Goal: Transaction & Acquisition: Book appointment/travel/reservation

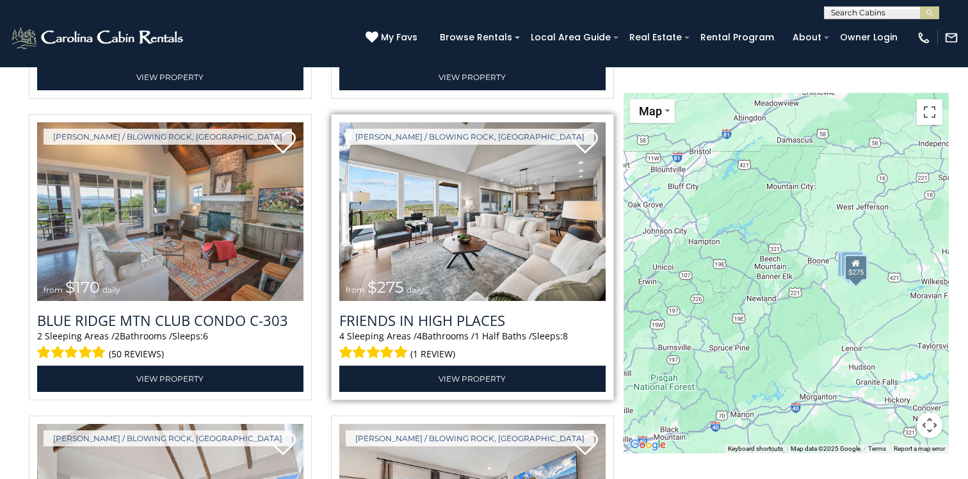
scroll to position [2011, 0]
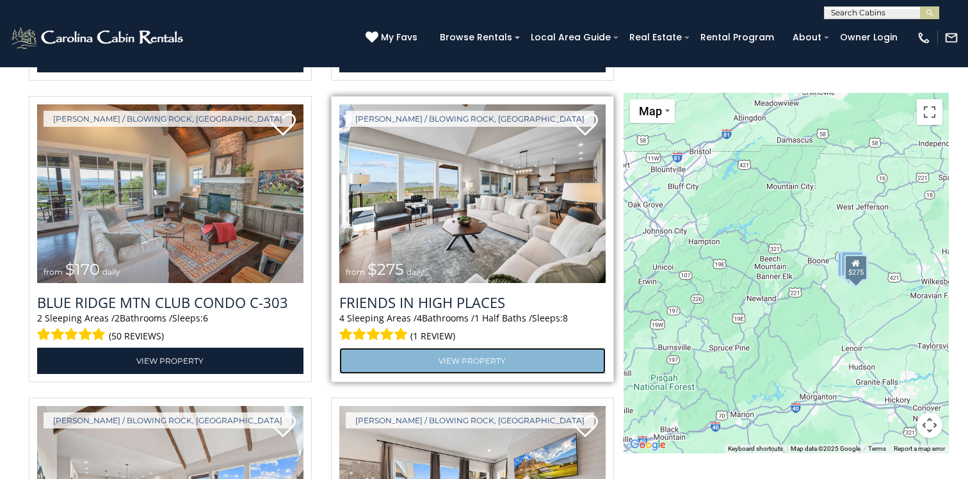
click at [475, 353] on link "View Property" at bounding box center [472, 361] width 266 height 26
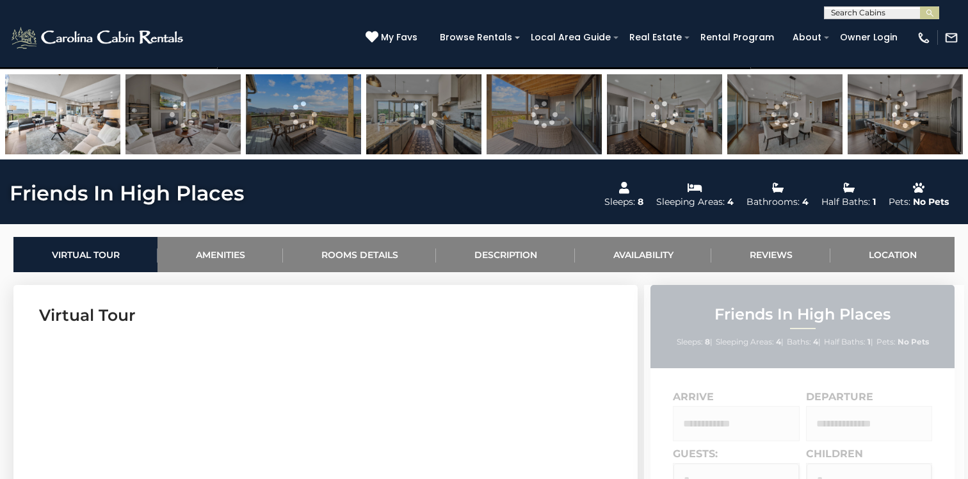
scroll to position [449, 0]
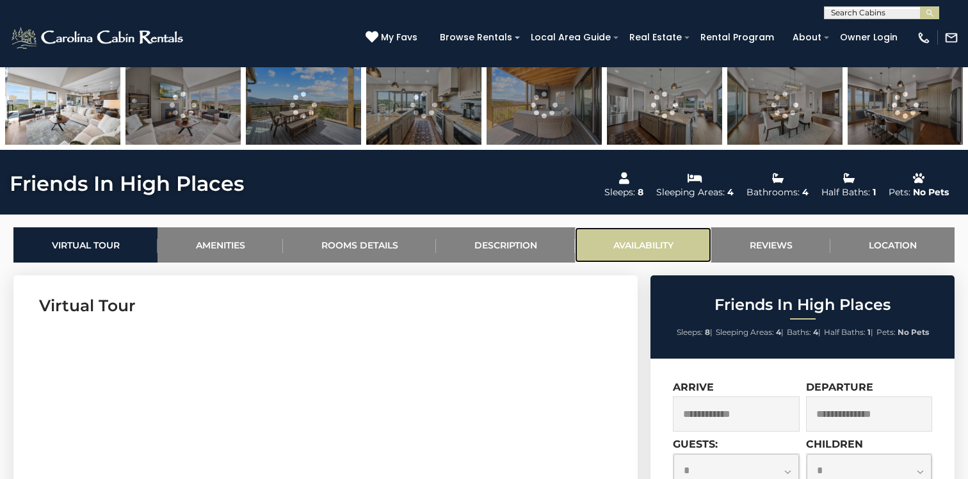
click at [638, 244] on link "Availability" at bounding box center [643, 244] width 136 height 35
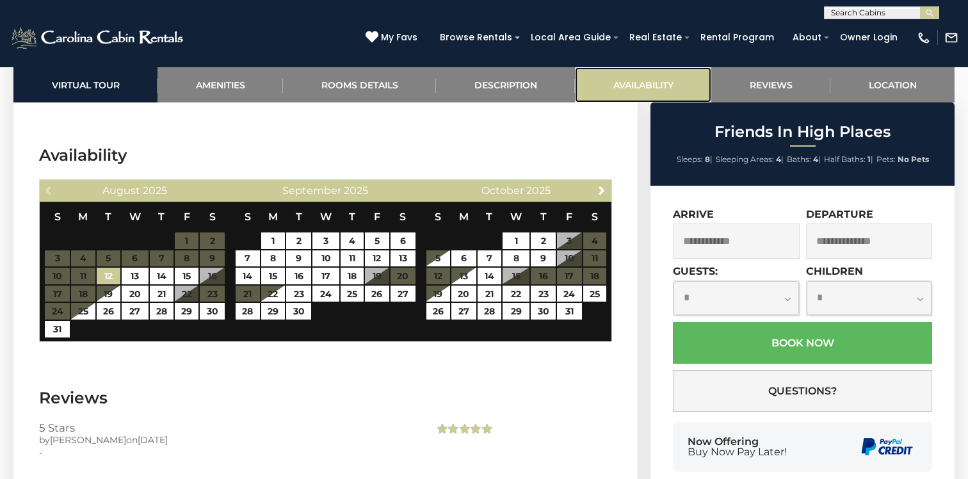
scroll to position [2831, 0]
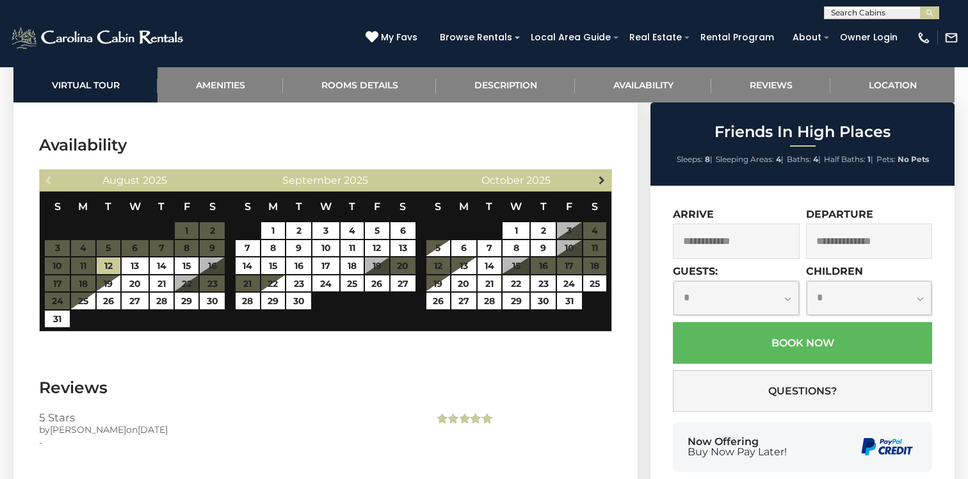
click at [606, 172] on link "Next" at bounding box center [602, 180] width 16 height 16
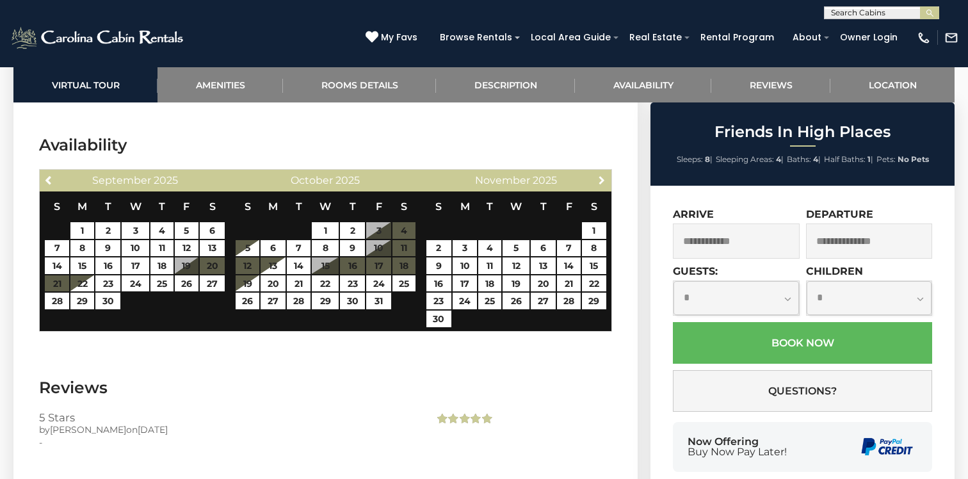
click at [606, 172] on link "Next" at bounding box center [602, 180] width 16 height 16
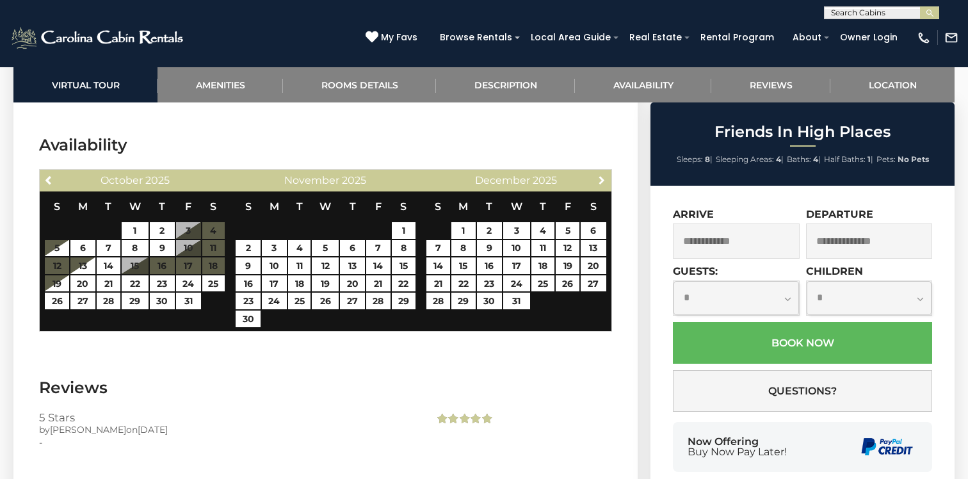
click at [606, 172] on link "Next" at bounding box center [602, 180] width 16 height 16
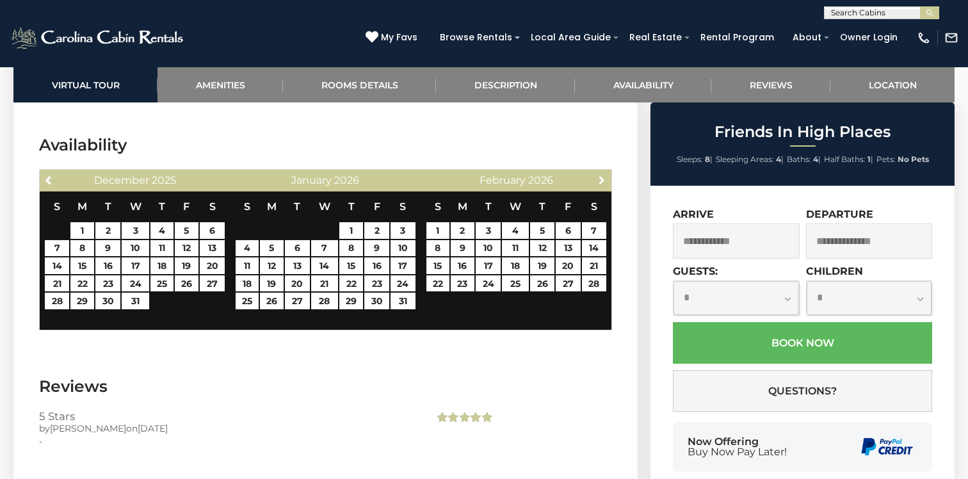
click at [606, 172] on link "Next" at bounding box center [602, 180] width 16 height 16
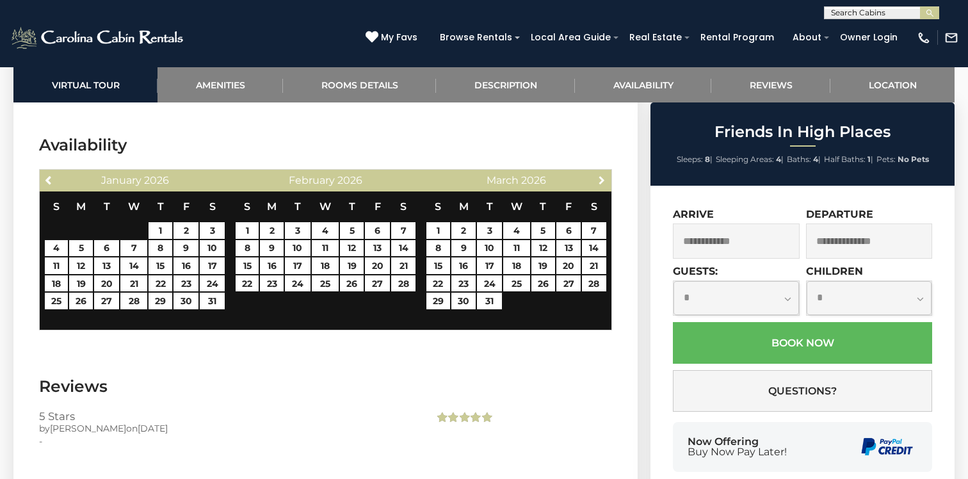
click at [606, 172] on link "Next" at bounding box center [602, 180] width 16 height 16
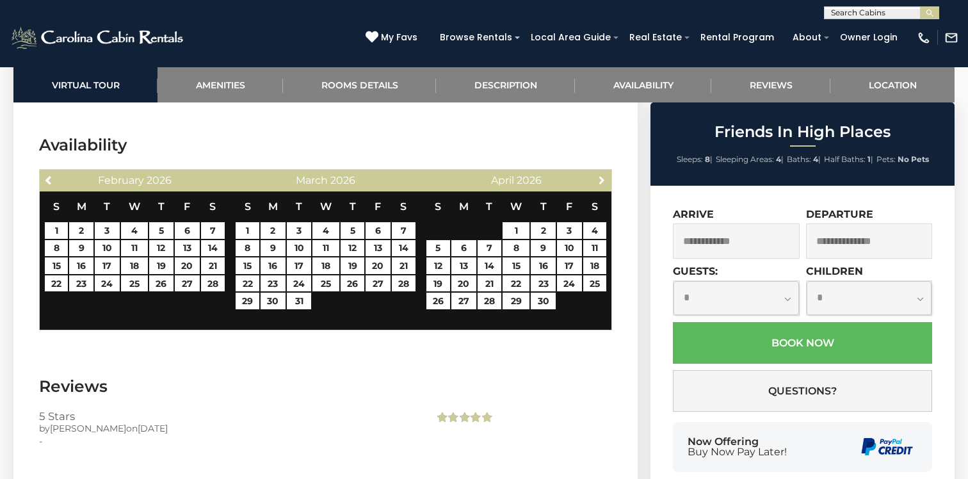
click at [606, 172] on link "Next" at bounding box center [602, 180] width 16 height 16
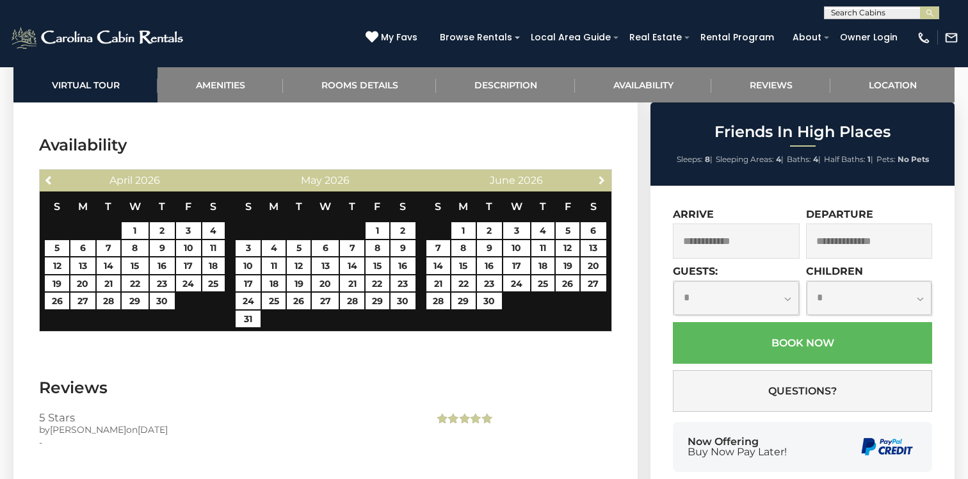
click at [606, 172] on link "Next" at bounding box center [602, 180] width 16 height 16
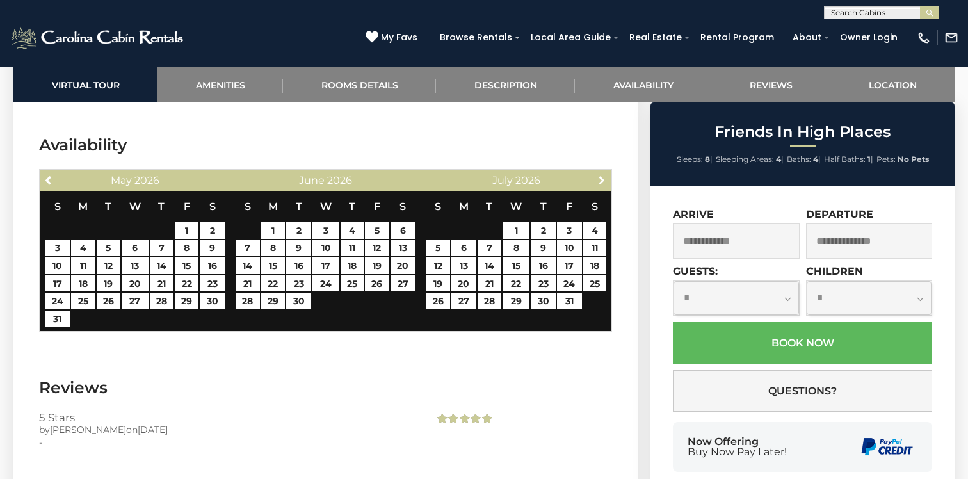
click at [606, 172] on link "Next" at bounding box center [602, 180] width 16 height 16
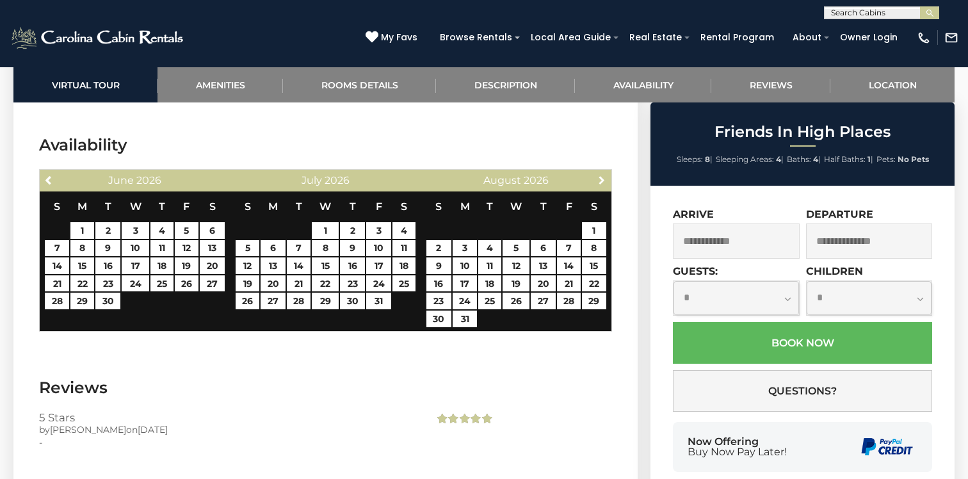
click at [606, 172] on link "Next" at bounding box center [602, 180] width 16 height 16
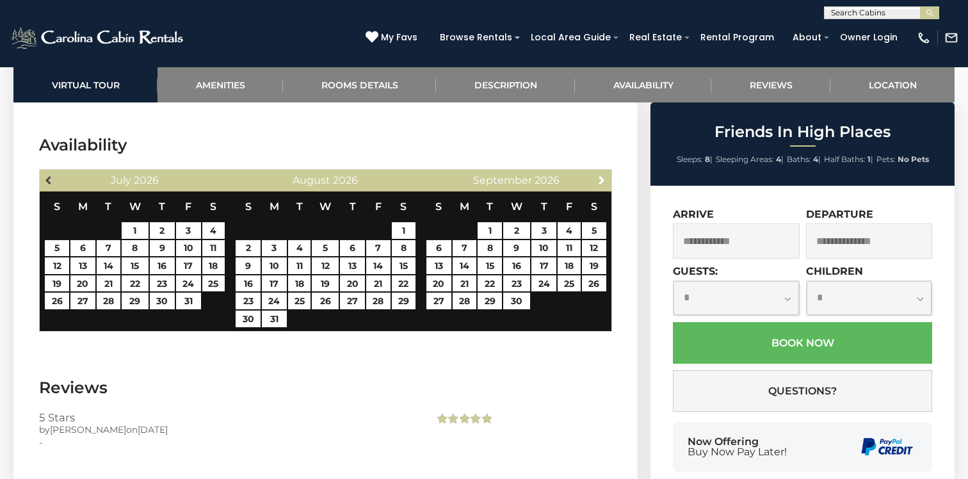
click at [49, 175] on span "Previous" at bounding box center [49, 180] width 10 height 10
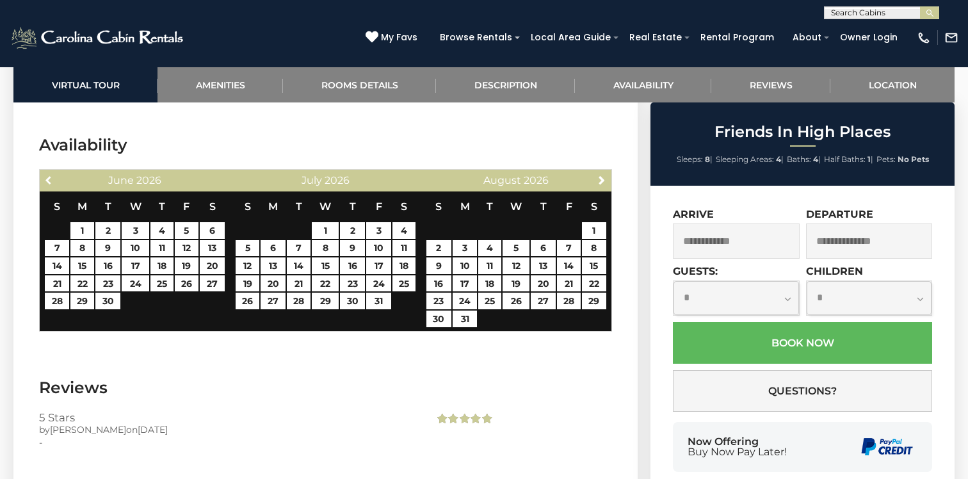
click at [49, 175] on span "Previous" at bounding box center [49, 180] width 10 height 10
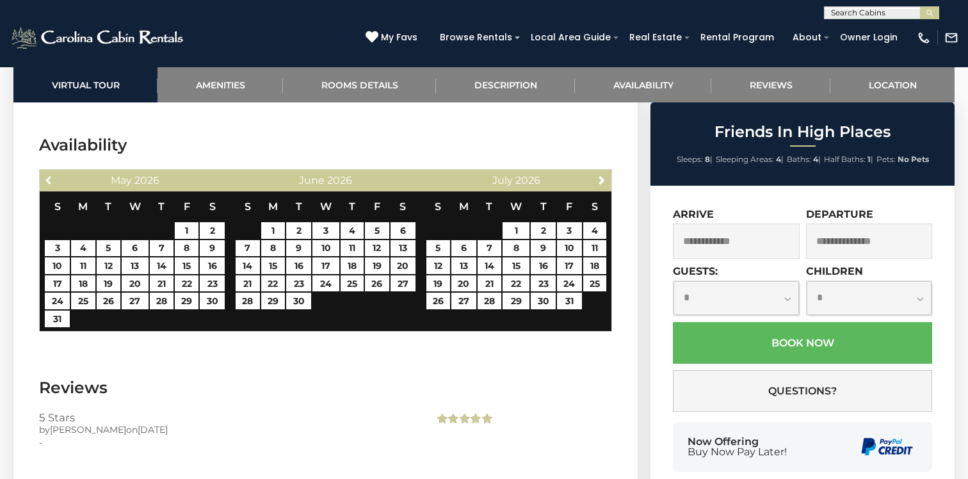
click at [49, 175] on span "Previous" at bounding box center [49, 180] width 10 height 10
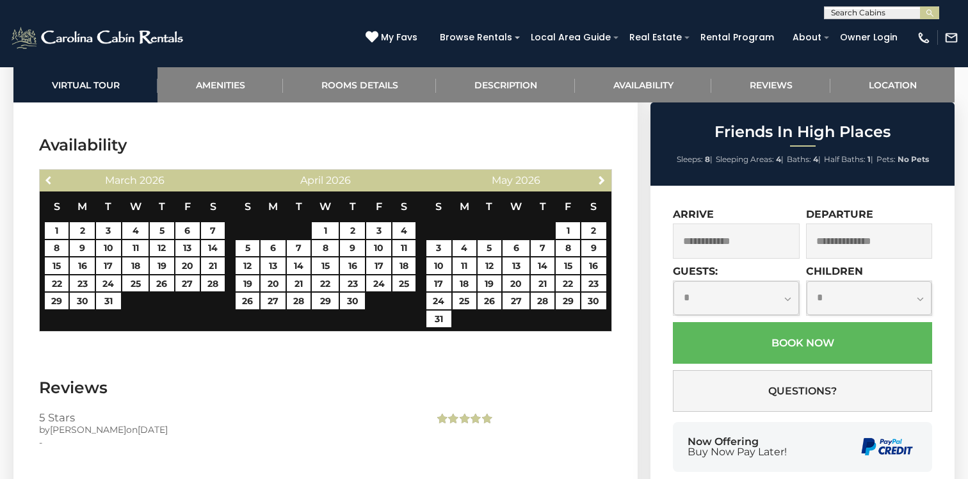
click at [49, 175] on span "Previous" at bounding box center [49, 180] width 10 height 10
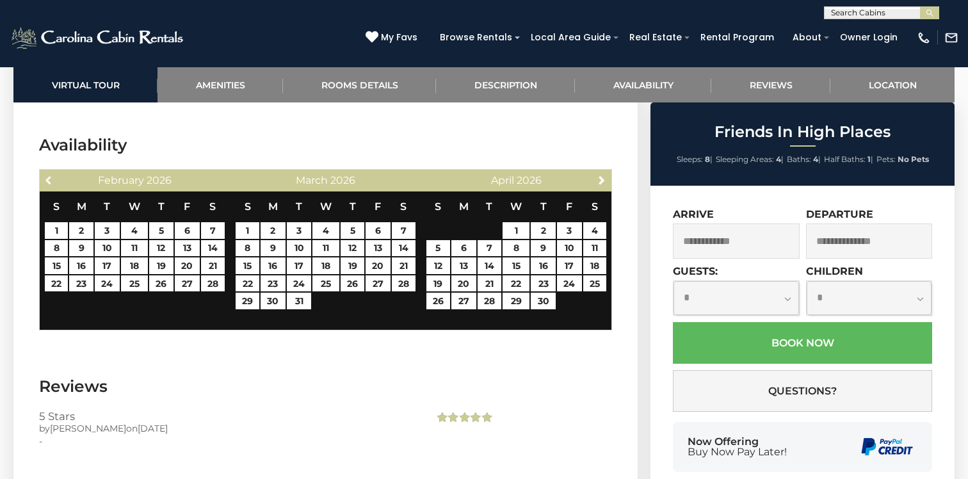
click at [49, 175] on span "Previous" at bounding box center [49, 180] width 10 height 10
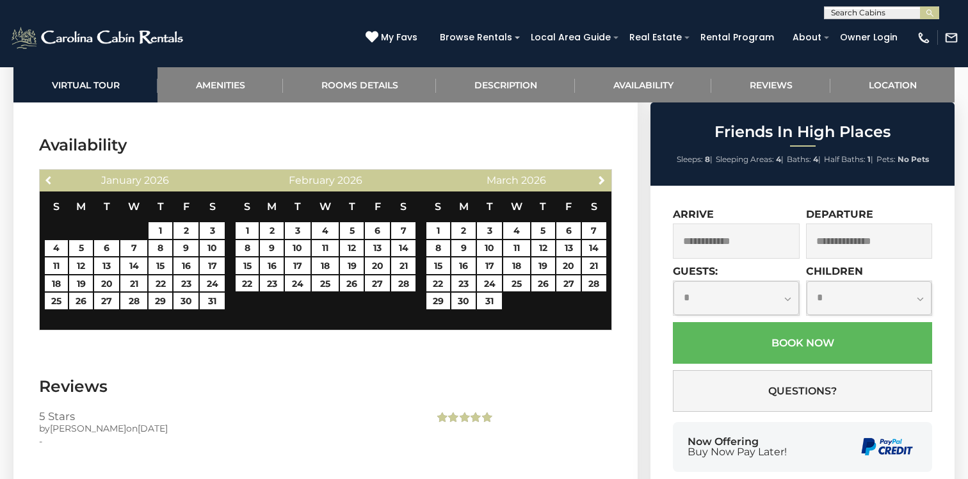
click at [49, 175] on span "Previous" at bounding box center [49, 180] width 10 height 10
